Goal: Book appointment/travel/reservation

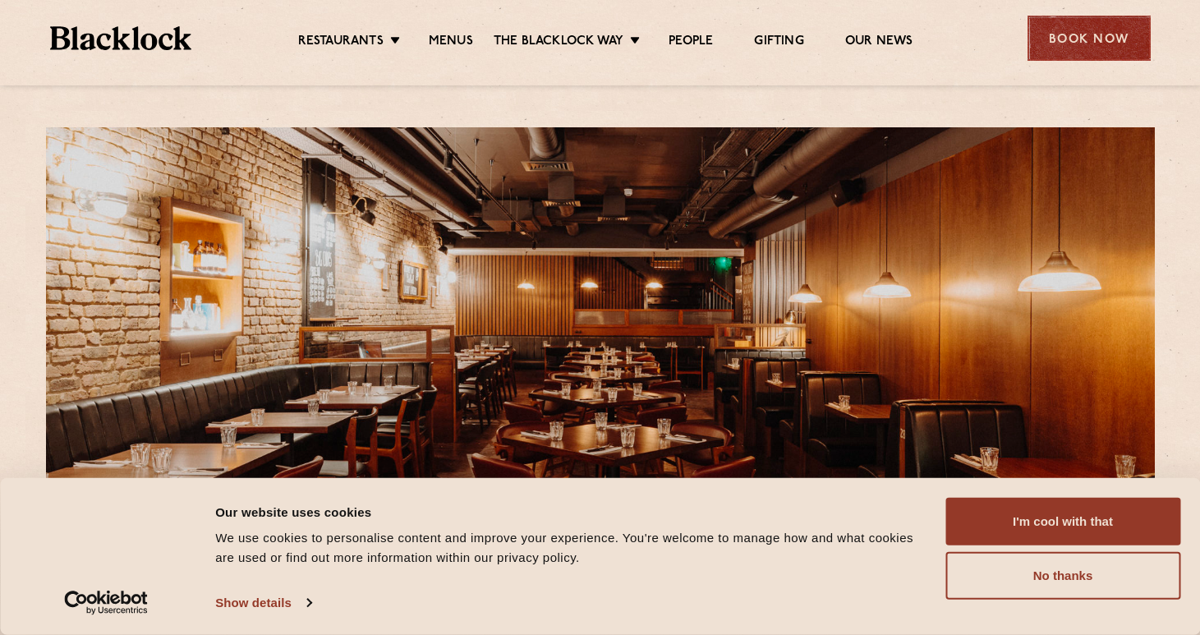
click at [1098, 58] on div "Book Now" at bounding box center [1089, 38] width 123 height 45
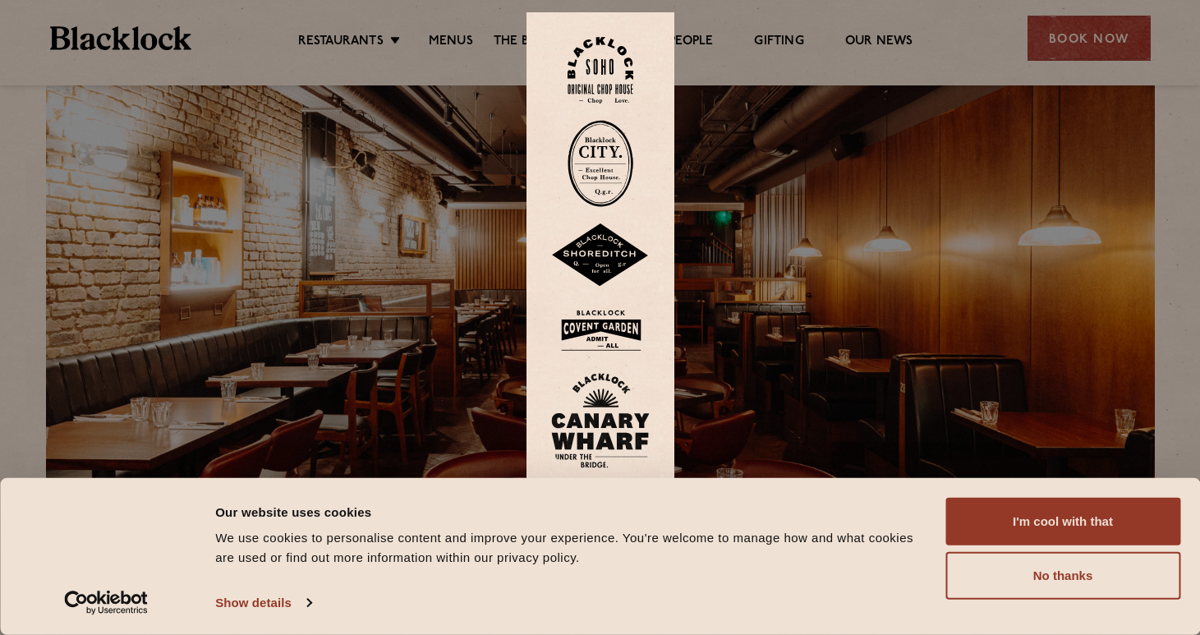
scroll to position [45, 0]
click at [593, 73] on img at bounding box center [601, 70] width 66 height 67
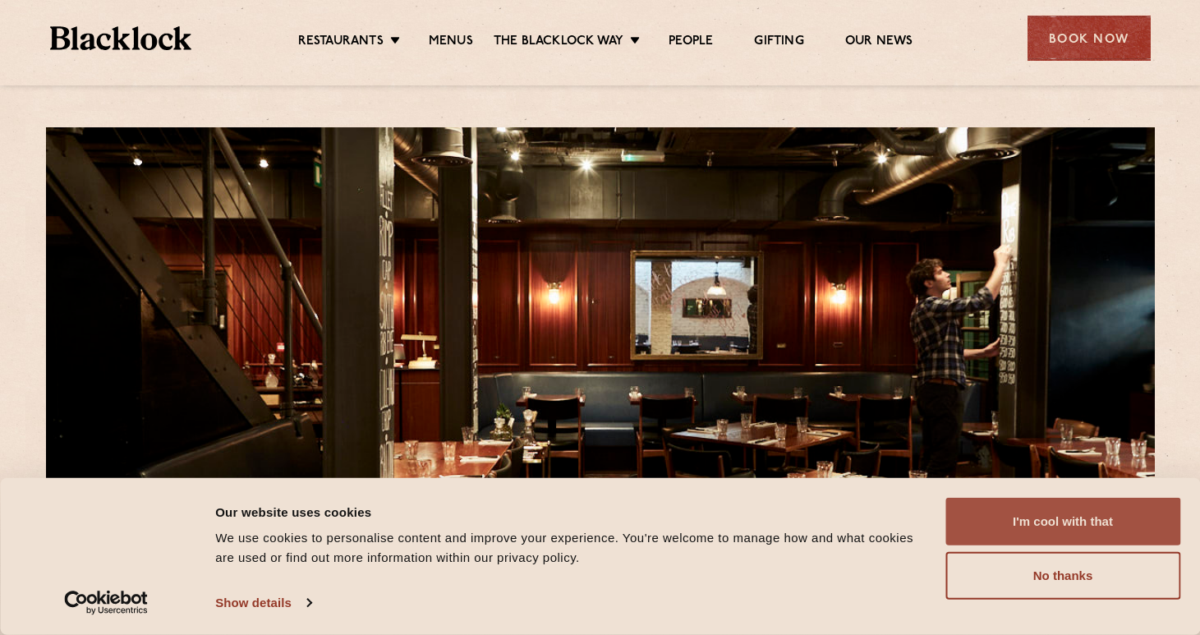
click at [970, 523] on button "I'm cool with that" at bounding box center [1062, 522] width 235 height 48
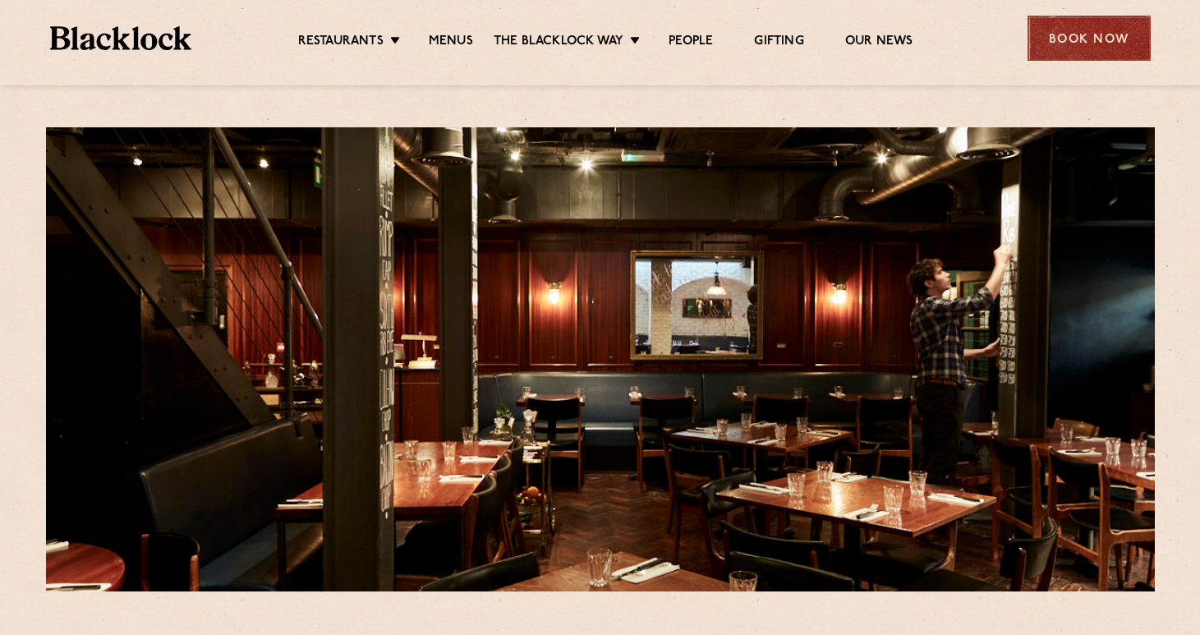
click at [1088, 46] on div "Book Now" at bounding box center [1089, 38] width 123 height 45
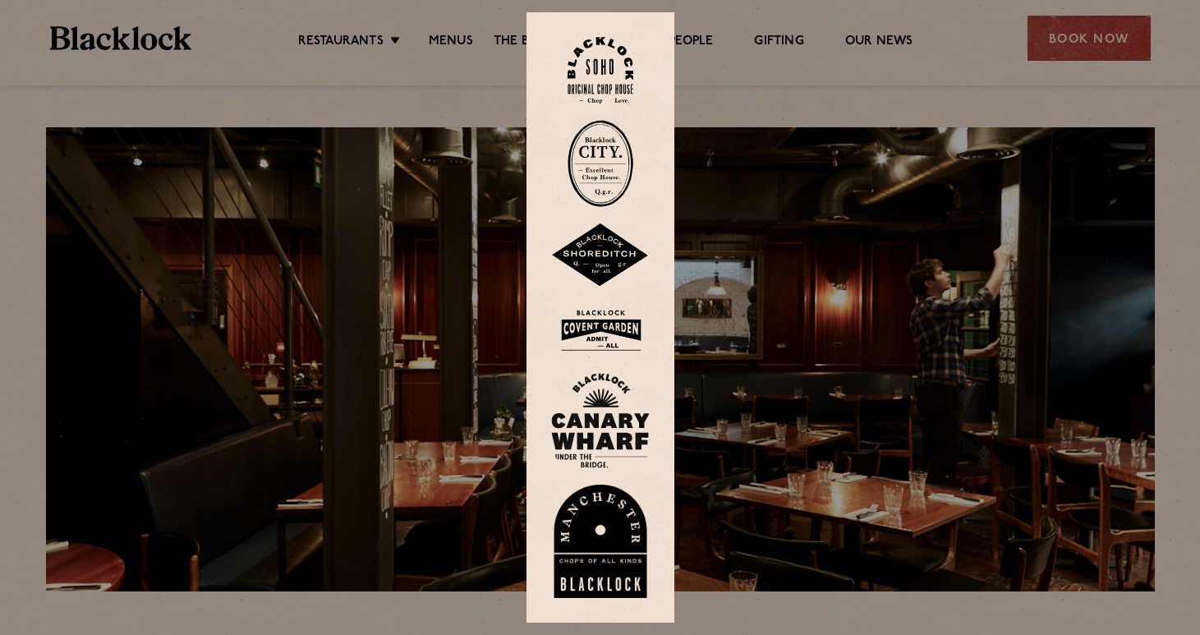
click at [777, 344] on div at bounding box center [600, 317] width 1200 height 635
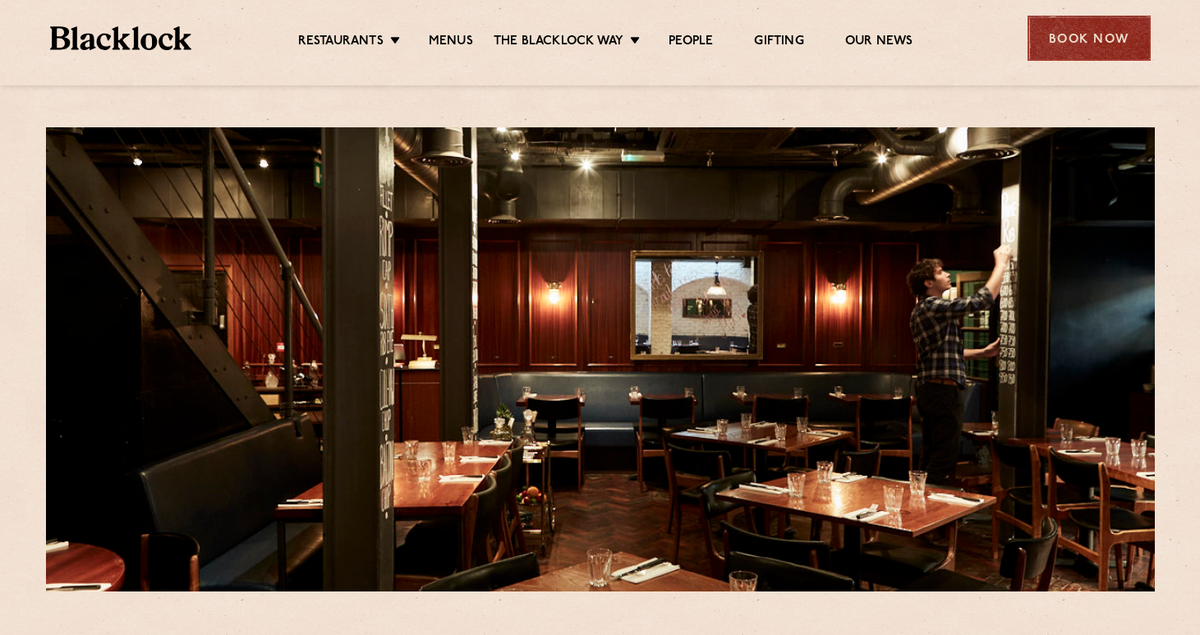
click at [1047, 54] on div "Book Now" at bounding box center [1089, 38] width 123 height 45
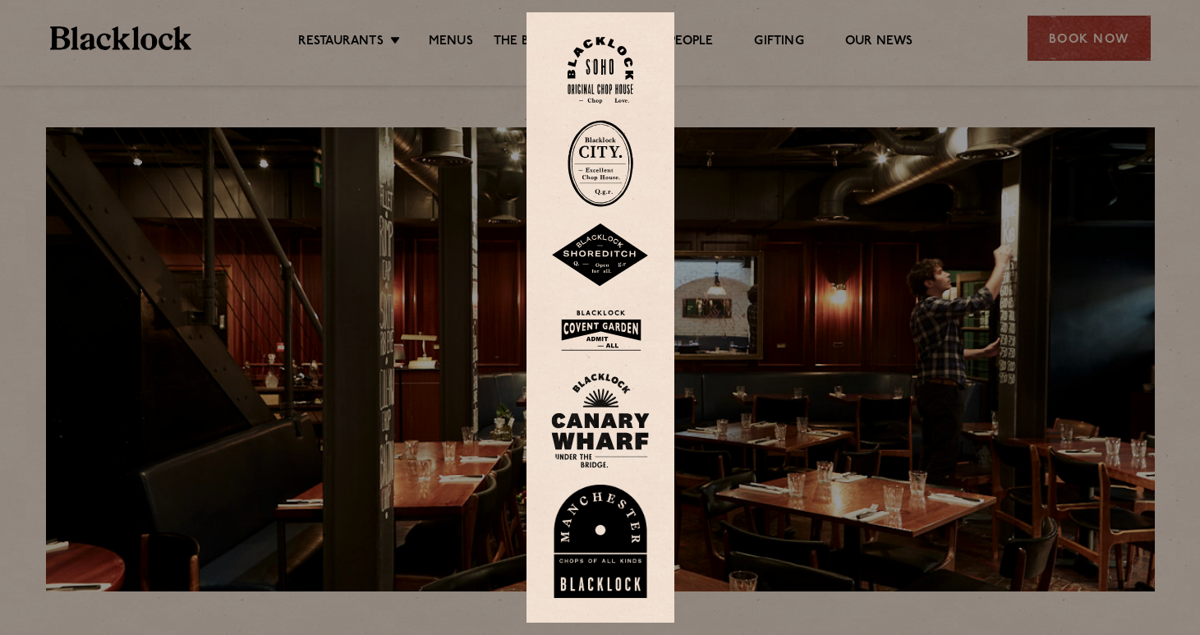
click at [600, 91] on img at bounding box center [601, 70] width 66 height 67
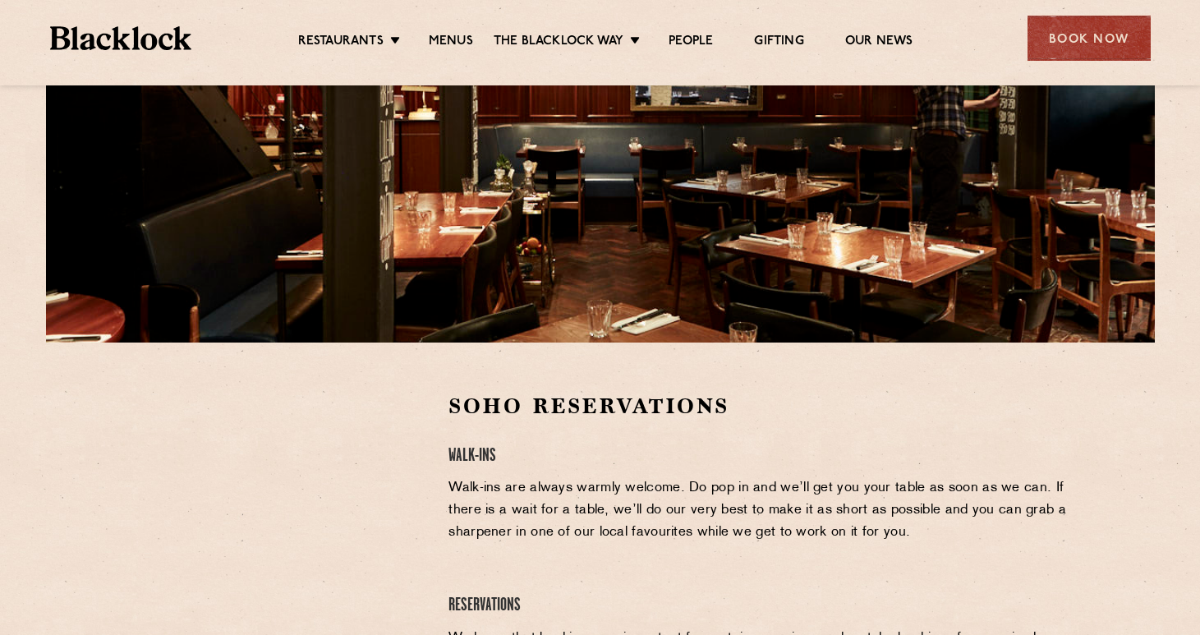
scroll to position [382, 0]
